Goal: Find specific page/section

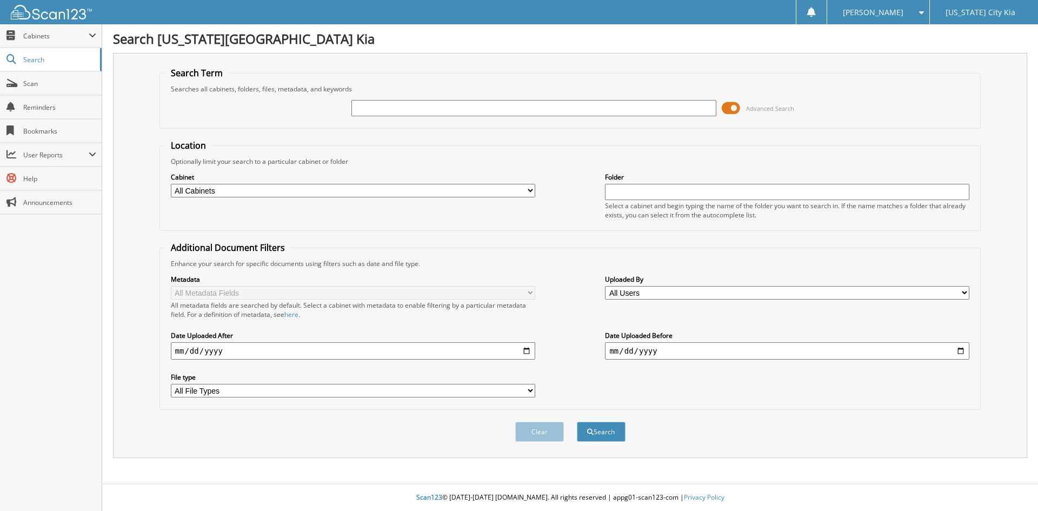
click at [424, 107] on input "text" at bounding box center [533, 108] width 364 height 16
click at [450, 190] on select "All Cabinets CAR DEALS Needs Filing" at bounding box center [353, 191] width 364 height 14
select select "35137"
click at [171, 184] on select "All Cabinets CAR DEALS Needs Filing" at bounding box center [353, 191] width 364 height 14
click at [610, 437] on button "Search" at bounding box center [601, 432] width 49 height 20
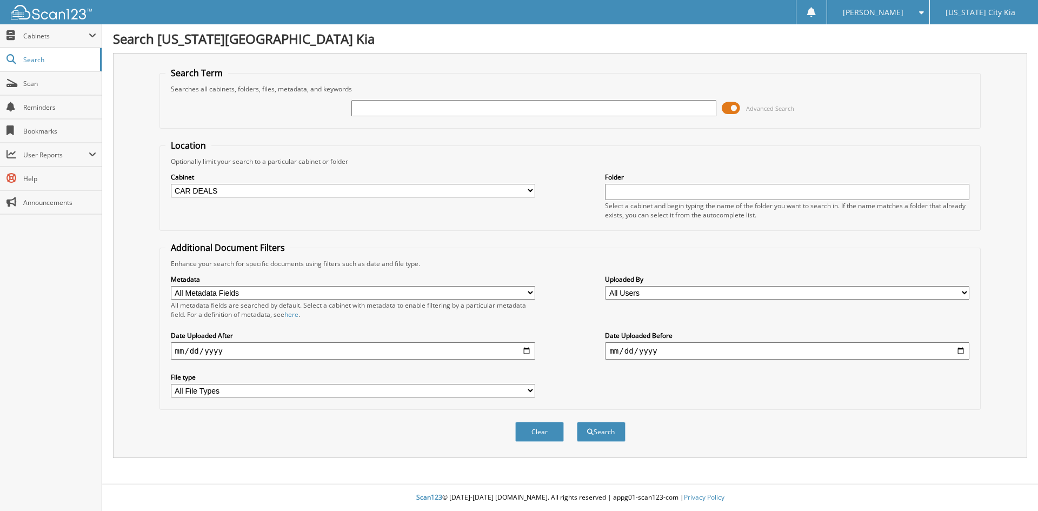
click at [526, 351] on input "date" at bounding box center [353, 350] width 364 height 17
type input "2025-07-04"
click at [593, 429] on span "submit" at bounding box center [590, 432] width 6 height 6
click at [361, 102] on input "text" at bounding box center [533, 108] width 364 height 16
click at [373, 104] on input "text" at bounding box center [533, 108] width 364 height 16
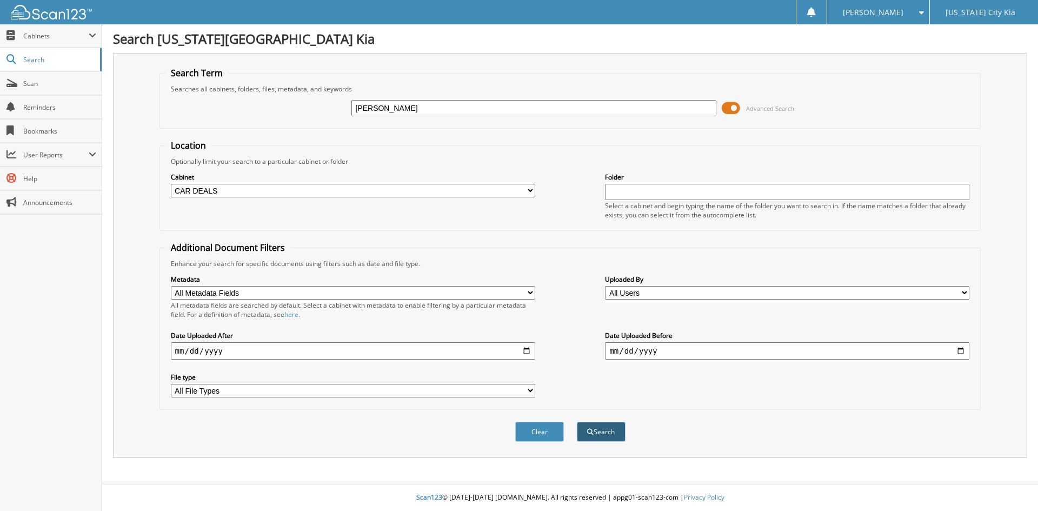
type input "MANGIS"
click at [607, 436] on button "Search" at bounding box center [601, 432] width 49 height 20
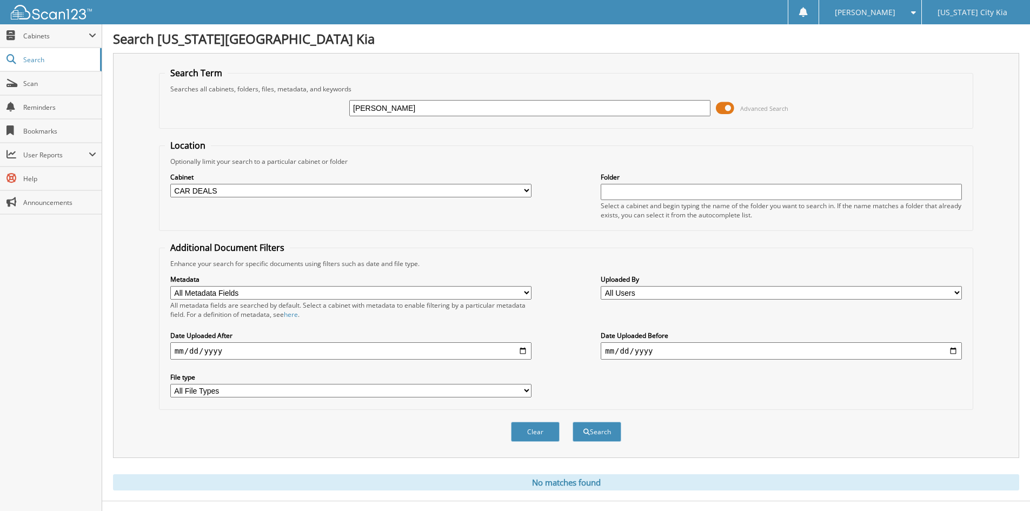
click at [547, 141] on fieldset "Location Optionally limit your search to a particular cabinet or folder Cabinet…" at bounding box center [566, 184] width 814 height 91
click at [35, 58] on span "Search" at bounding box center [58, 59] width 71 height 9
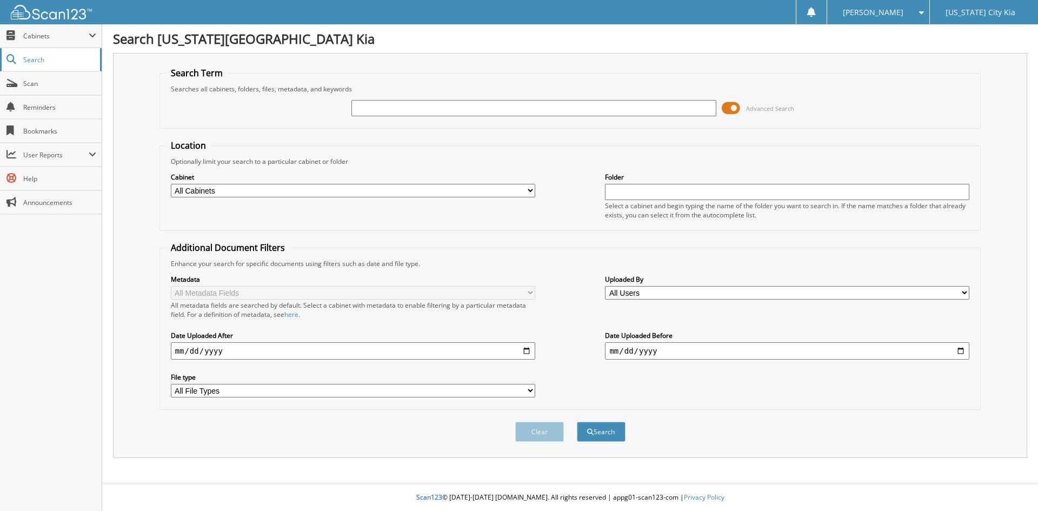
click at [32, 56] on span "Search" at bounding box center [58, 59] width 71 height 9
click at [978, 10] on span "[US_STATE] City Kia" at bounding box center [981, 12] width 70 height 6
